Goal: Task Accomplishment & Management: Use online tool/utility

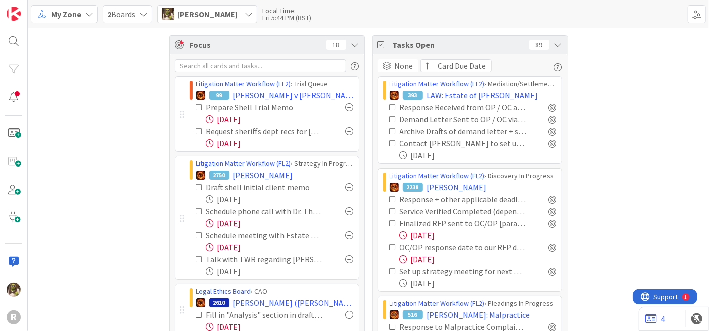
click at [72, 12] on span "My Zone" at bounding box center [66, 14] width 30 height 12
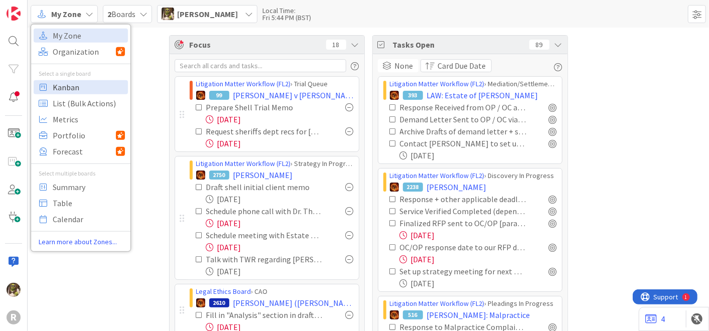
click at [84, 86] on span "Kanban" at bounding box center [89, 86] width 72 height 15
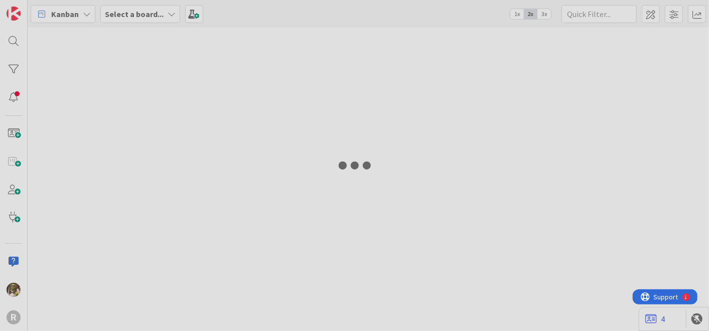
type input "qvale"
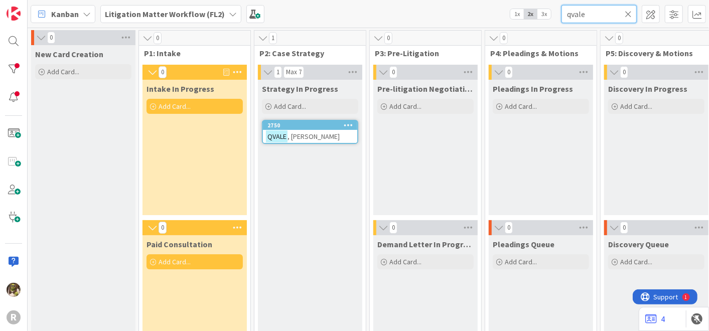
drag, startPoint x: 596, startPoint y: 11, endPoint x: 541, endPoint y: 11, distance: 54.7
click at [541, 11] on div "Kanban Litigation Matter Workflow (FL2) 1x 2x 3x qvale" at bounding box center [368, 14] width 681 height 28
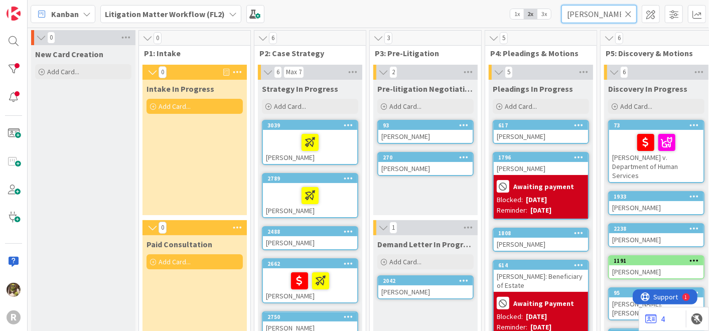
type input "[PERSON_NAME]"
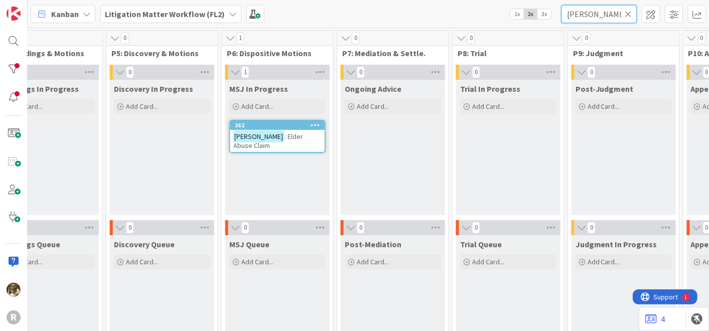
scroll to position [0, 495]
click at [270, 136] on span ": Elder Abuse Claim" at bounding box center [267, 141] width 70 height 18
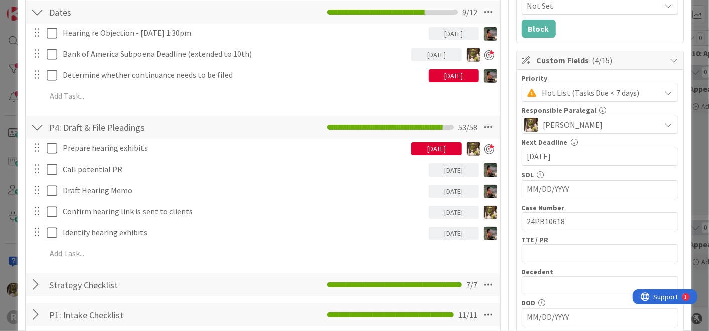
scroll to position [167, 0]
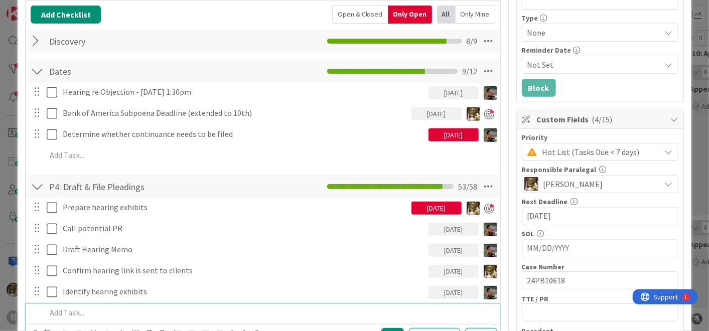
click at [80, 316] on p at bounding box center [269, 313] width 446 height 12
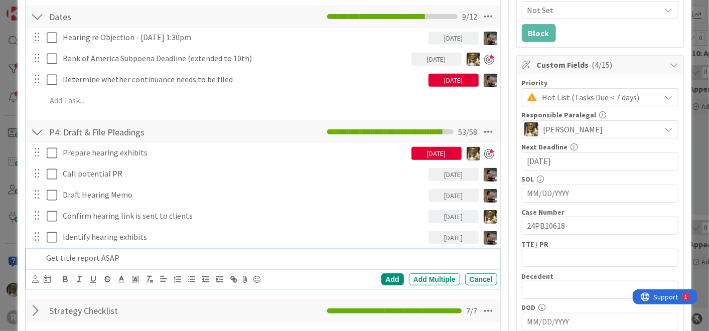
scroll to position [222, 0]
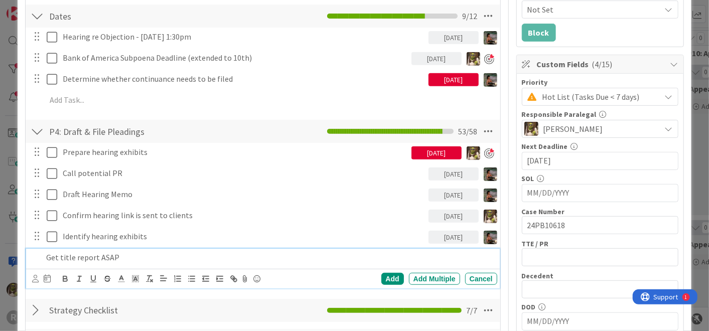
click at [35, 281] on div at bounding box center [35, 278] width 7 height 11
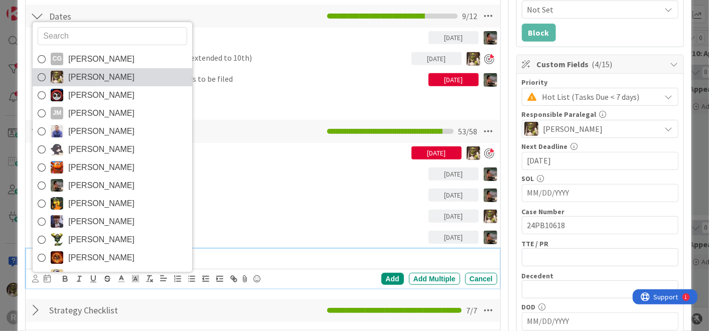
click at [80, 80] on span "Devine Gines" at bounding box center [101, 77] width 66 height 15
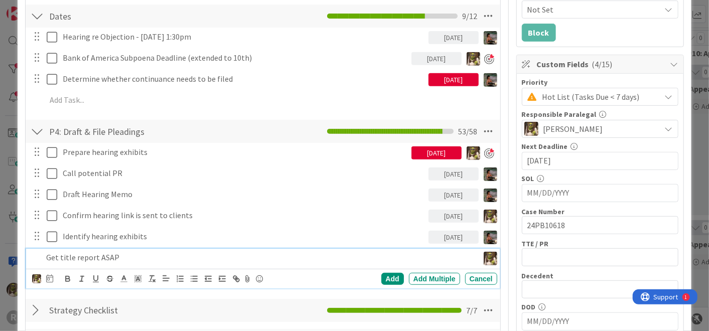
click at [129, 258] on p "Get title report ASAP" at bounding box center [260, 258] width 428 height 12
click at [53, 278] on icon at bounding box center [49, 278] width 7 height 8
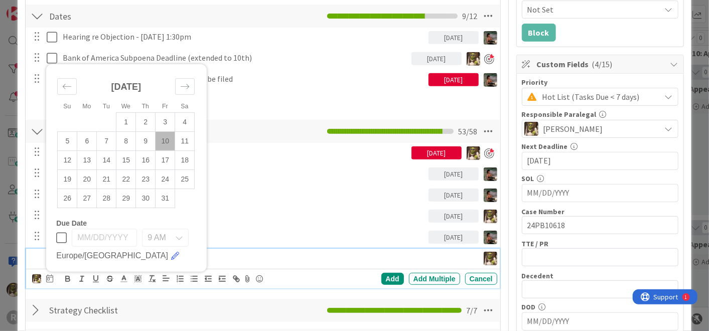
click at [172, 141] on td "10" at bounding box center [166, 140] width 20 height 19
click at [385, 278] on div "Add" at bounding box center [392, 279] width 23 height 12
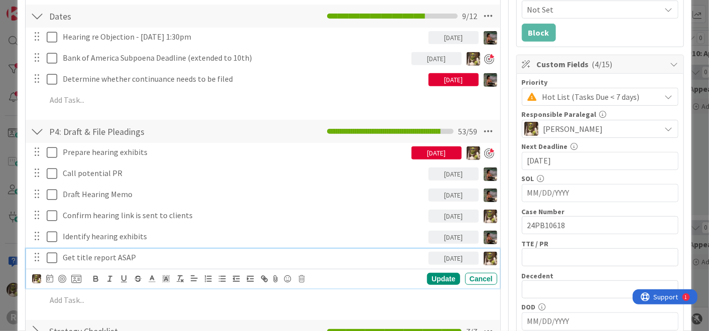
click at [68, 249] on div "Get title report ASAP" at bounding box center [244, 258] width 370 height 18
click at [62, 275] on div at bounding box center [62, 279] width 8 height 8
click at [431, 274] on div "Update" at bounding box center [443, 279] width 33 height 12
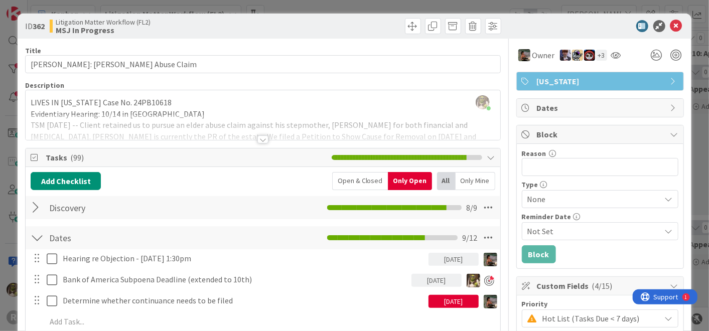
scroll to position [0, 0]
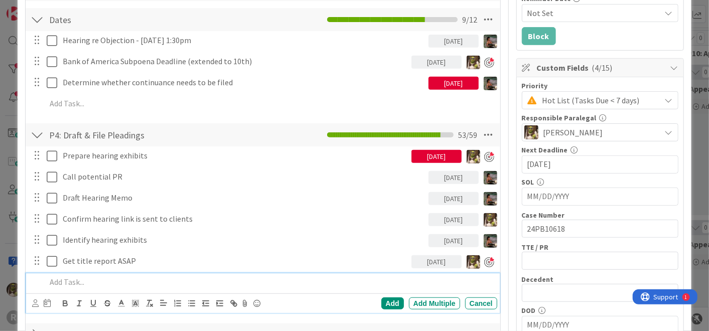
click at [111, 285] on p at bounding box center [269, 282] width 446 height 12
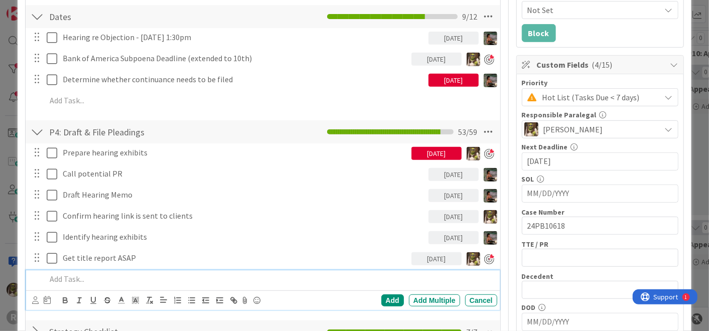
scroll to position [222, 0]
click at [31, 295] on div "CG Casandra Garcia Lopez Devine Gines Jasmin Sanchez JM Jeff Myers John Grant K…" at bounding box center [262, 300] width 473 height 20
click at [35, 299] on icon at bounding box center [35, 300] width 7 height 8
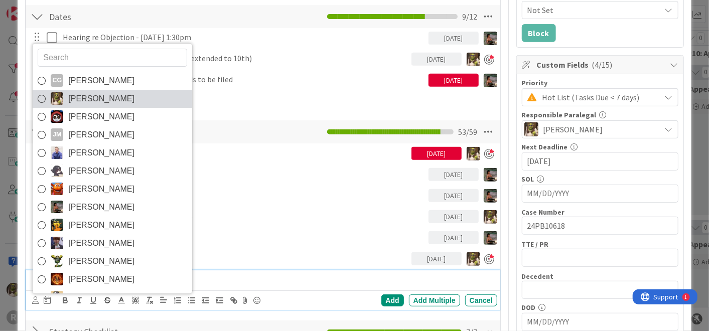
click at [70, 90] on link "Devine Gines" at bounding box center [113, 99] width 160 height 18
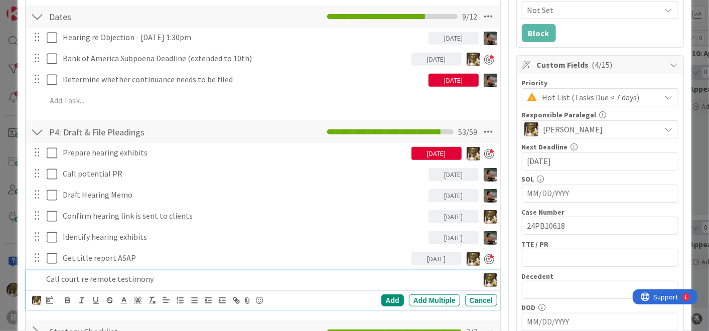
click at [54, 299] on div "CG Casandra Garcia Lopez Devine Gines Jasmin Sanchez JM Jeff Myers John Grant K…" at bounding box center [264, 300] width 465 height 14
click at [51, 298] on icon at bounding box center [49, 300] width 7 height 8
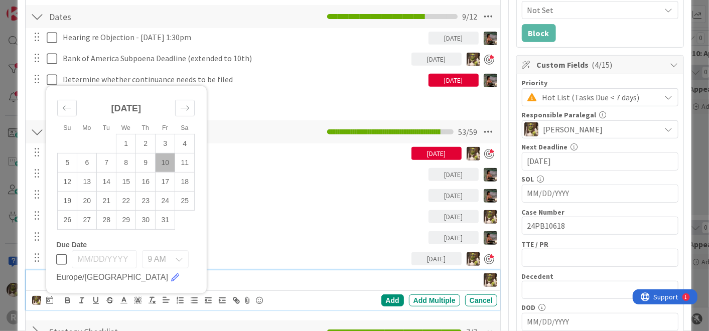
click at [170, 160] on td "10" at bounding box center [166, 162] width 20 height 19
click at [382, 290] on div "CG Casandra Garcia Lopez Devine Gines Jasmin Sanchez JM Jeff Myers John Grant K…" at bounding box center [262, 300] width 473 height 20
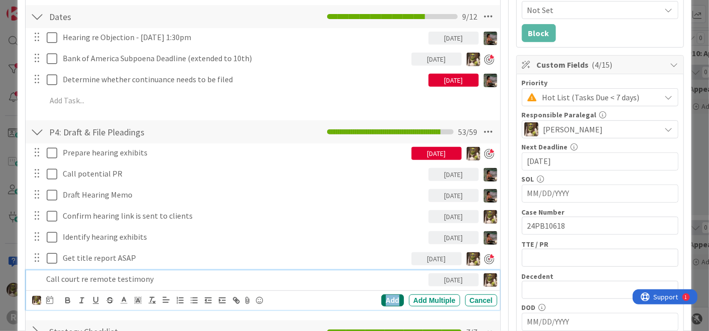
click at [381, 298] on div "Add" at bounding box center [392, 300] width 23 height 12
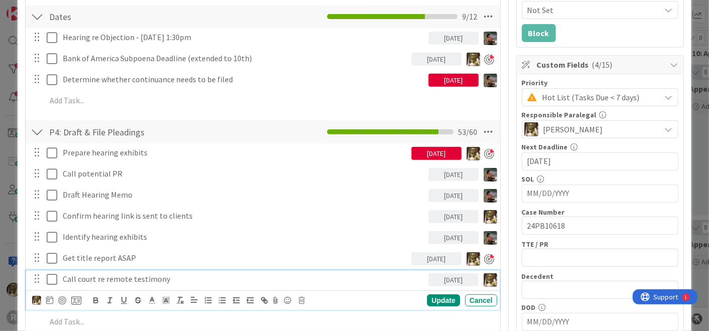
click at [84, 276] on p "Call court re remote testimony" at bounding box center [244, 279] width 362 height 12
click at [61, 298] on div at bounding box center [62, 300] width 8 height 8
click at [435, 300] on div "Update" at bounding box center [443, 300] width 33 height 12
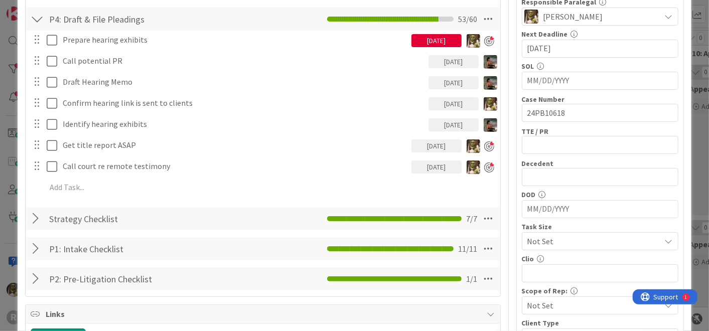
scroll to position [334, 0]
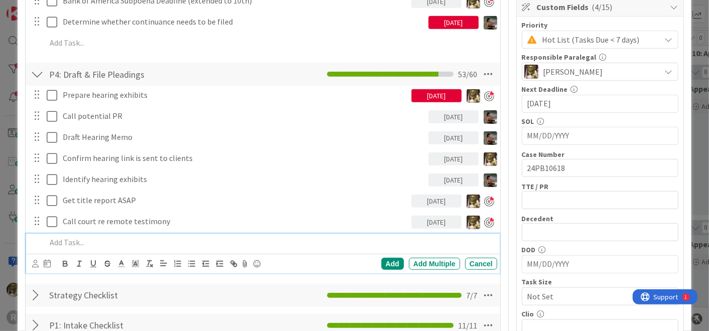
click at [94, 237] on p at bounding box center [269, 243] width 446 height 12
click at [33, 262] on icon at bounding box center [35, 264] width 7 height 8
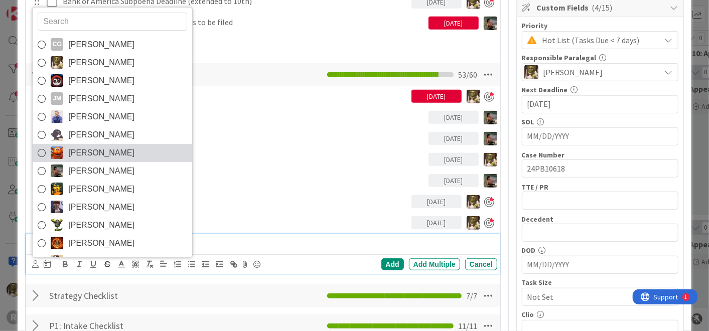
click at [87, 151] on span "Kiara Adams" at bounding box center [101, 152] width 66 height 15
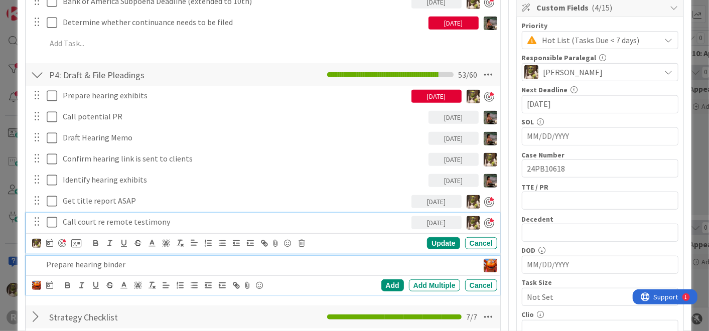
scroll to position [300, 0]
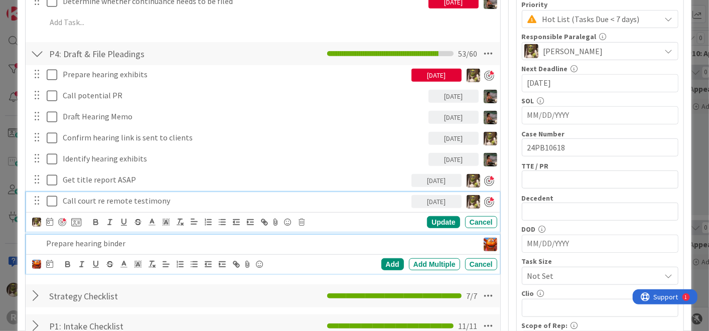
drag, startPoint x: 60, startPoint y: 251, endPoint x: 46, endPoint y: 266, distance: 21.3
click at [46, 266] on div "CG Casandra Garcia Lopez Devine Gines Jasmin Sanchez JM Jeff Myers John Grant K…" at bounding box center [42, 264] width 21 height 12
click at [52, 263] on icon at bounding box center [49, 264] width 7 height 8
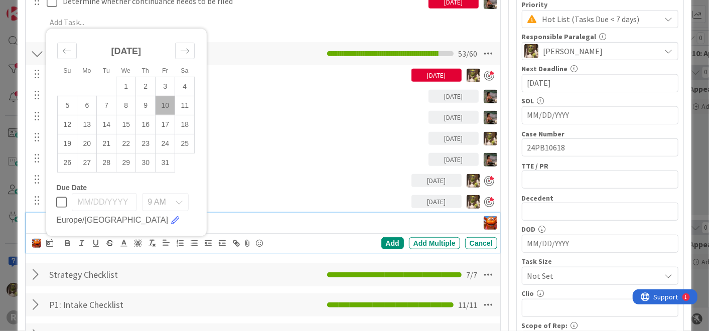
click at [272, 249] on div "Prepare hearing binder CG Casandra Garcia Lopez Devine Gines Jasmin Sanchez JM …" at bounding box center [262, 233] width 473 height 40
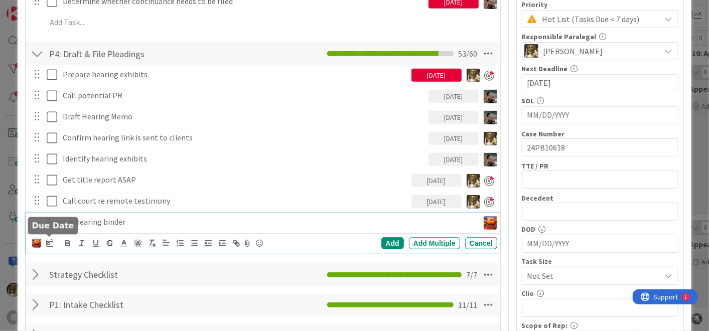
click at [50, 243] on icon at bounding box center [49, 243] width 7 height 8
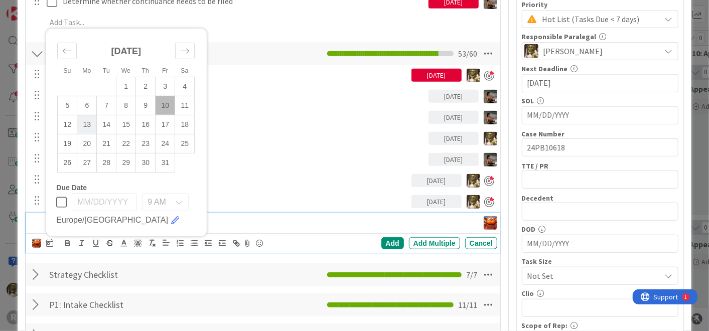
click at [92, 119] on td "13" at bounding box center [87, 124] width 20 height 19
click at [387, 242] on div "Add" at bounding box center [392, 243] width 23 height 12
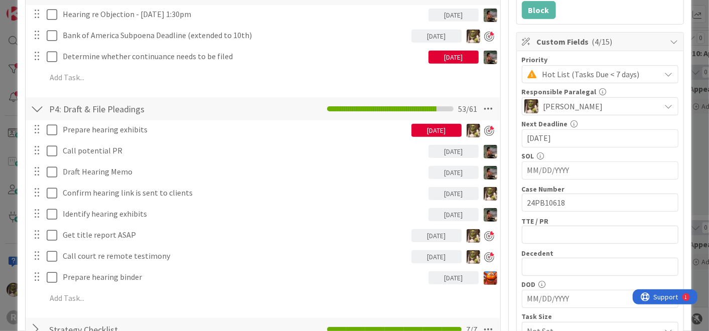
scroll to position [244, 0]
click at [82, 307] on div "CG Casandra Garcia Lopez Devine Gines Jasmin Sanchez JM Jeff Myers John Grant K…" at bounding box center [262, 299] width 473 height 18
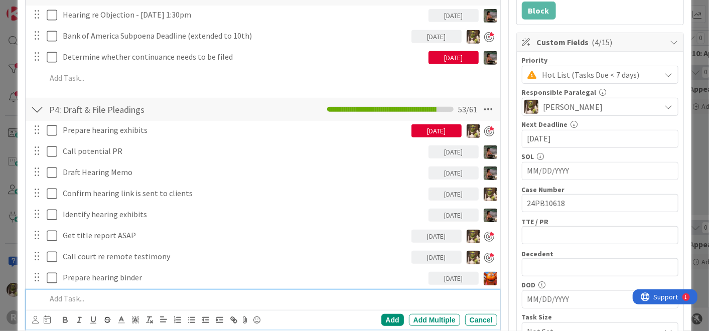
click at [86, 296] on p at bounding box center [269, 299] width 446 height 12
click at [35, 318] on icon at bounding box center [35, 320] width 7 height 8
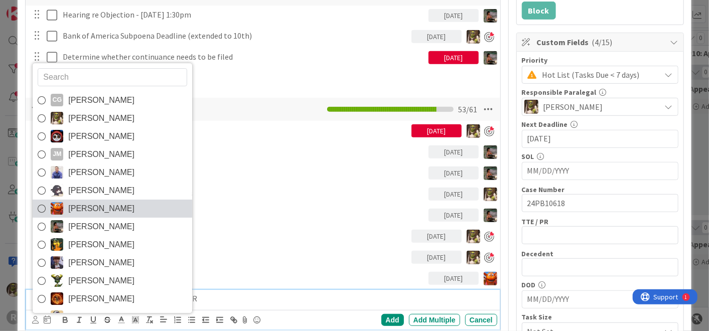
click at [79, 205] on span "Kiara Adams" at bounding box center [101, 208] width 66 height 15
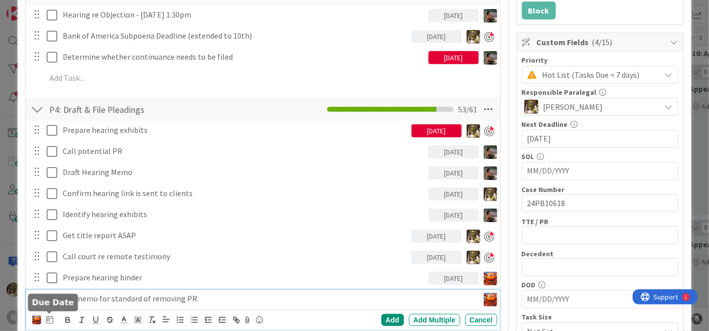
click at [52, 320] on icon at bounding box center [49, 320] width 7 height 8
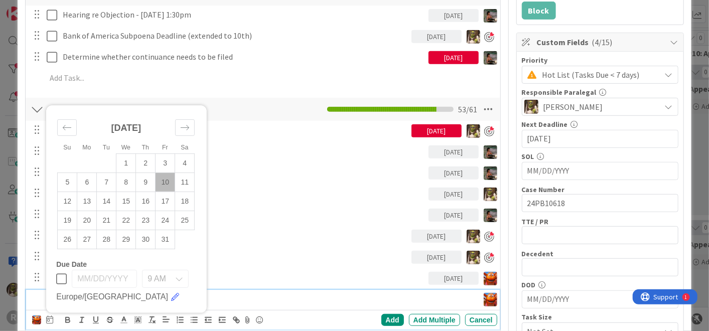
click at [166, 180] on td "10" at bounding box center [166, 182] width 20 height 19
click at [388, 315] on div "Add" at bounding box center [392, 320] width 23 height 12
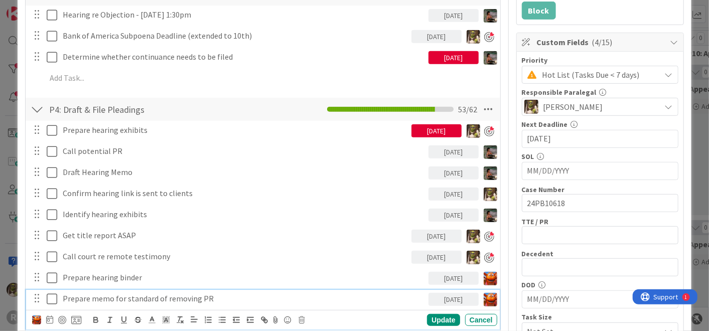
click at [74, 299] on p "Prepare memo for standard of removing PR" at bounding box center [244, 299] width 362 height 12
click at [61, 317] on div at bounding box center [62, 320] width 8 height 8
click at [427, 315] on div "Update" at bounding box center [443, 320] width 33 height 12
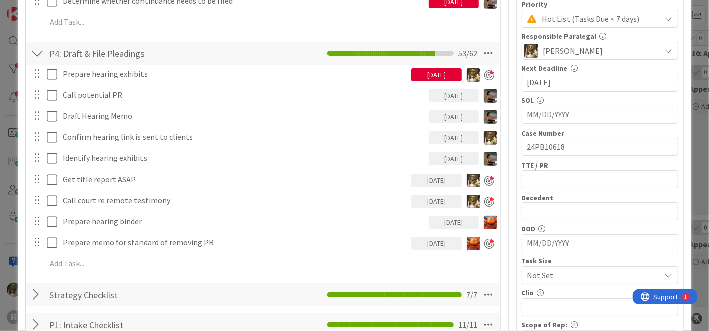
scroll to position [300, 0]
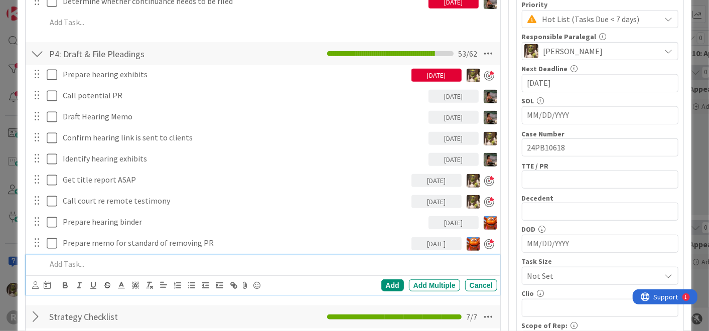
click at [104, 266] on p at bounding box center [269, 264] width 446 height 12
click at [35, 283] on icon at bounding box center [35, 285] width 7 height 8
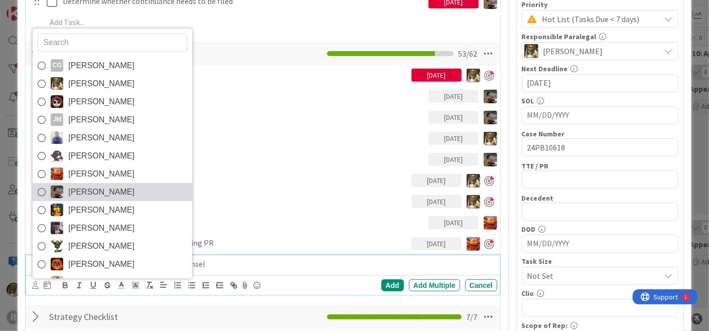
click at [95, 186] on span "Max Whittington" at bounding box center [101, 192] width 66 height 15
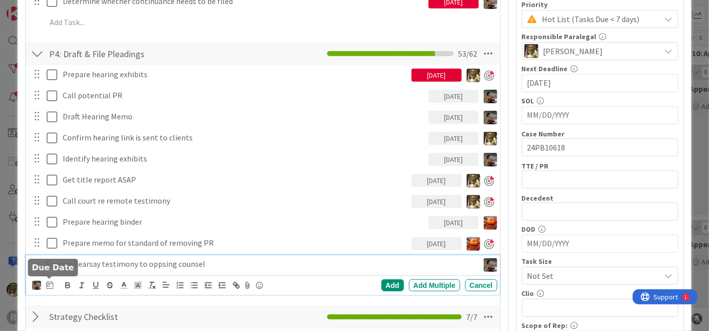
click at [51, 284] on icon at bounding box center [49, 285] width 7 height 8
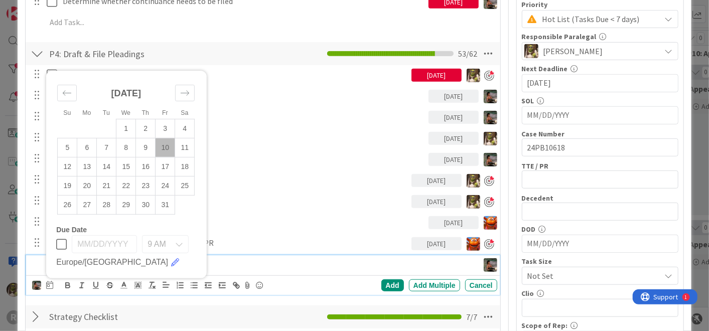
click at [172, 149] on td "10" at bounding box center [166, 147] width 20 height 19
type input "10/10/2025"
click at [392, 283] on div "Add" at bounding box center [392, 285] width 23 height 12
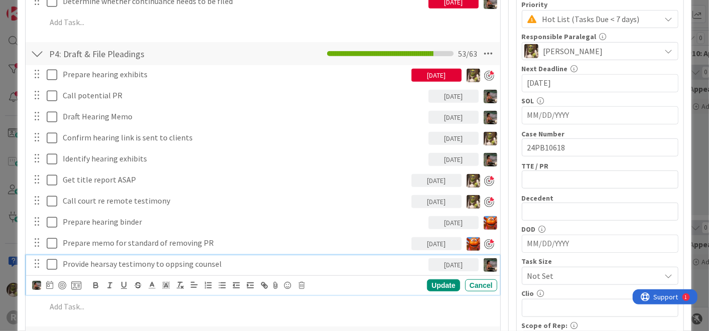
click at [104, 264] on p "Provide hearsay testimony to oppsing counsel" at bounding box center [244, 264] width 362 height 12
click at [63, 284] on div at bounding box center [62, 285] width 8 height 8
click at [428, 284] on div "Update" at bounding box center [443, 285] width 33 height 12
click at [442, 283] on div "Update" at bounding box center [443, 285] width 33 height 12
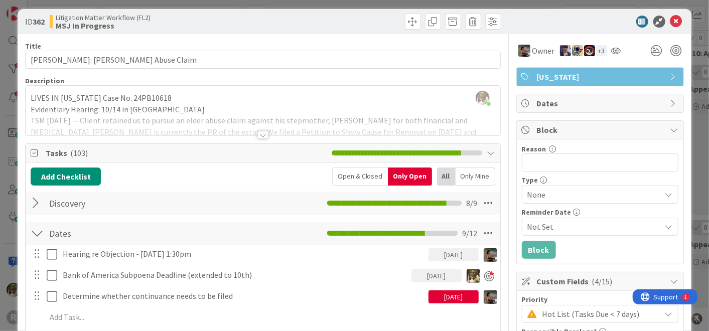
scroll to position [0, 0]
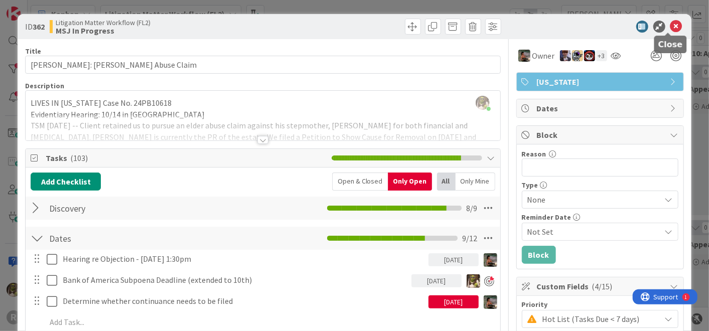
click at [670, 27] on icon at bounding box center [676, 27] width 12 height 12
